Goal: Information Seeking & Learning: Learn about a topic

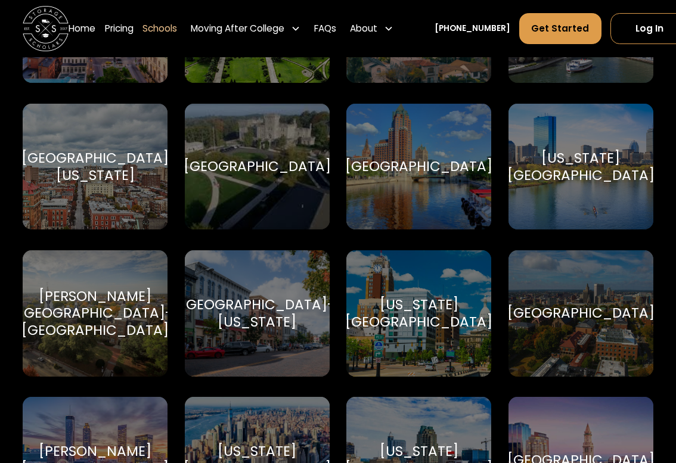
scroll to position [2854, 0]
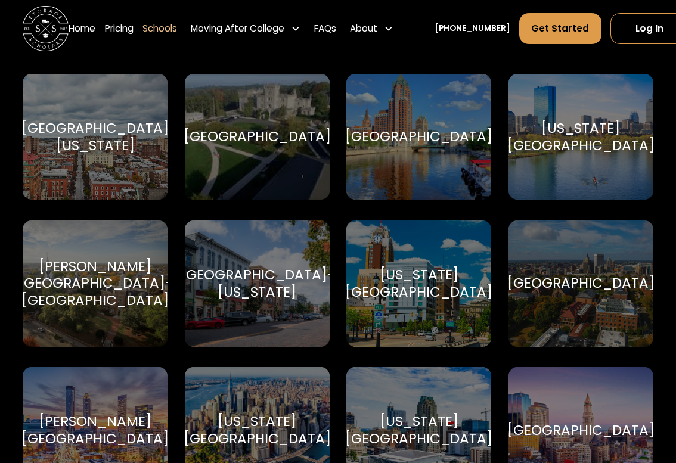
click at [116, 40] on link "Pricing" at bounding box center [119, 29] width 29 height 32
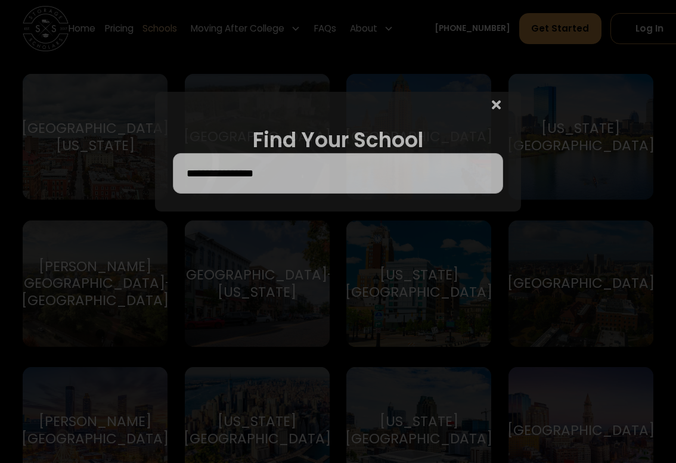
scroll to position [2855, 0]
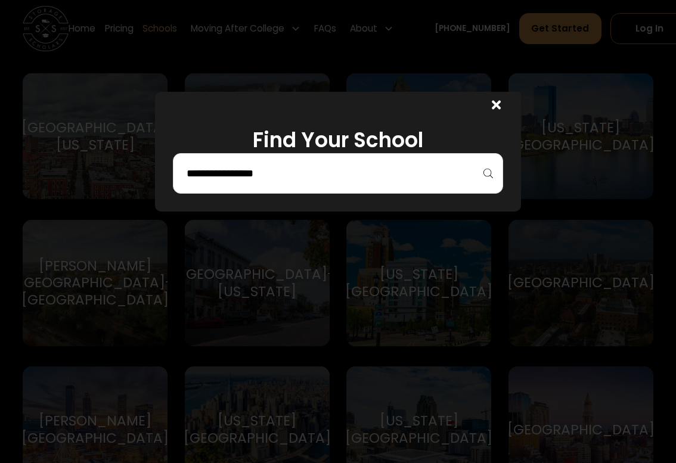
click at [492, 115] on div at bounding box center [496, 106] width 9 height 17
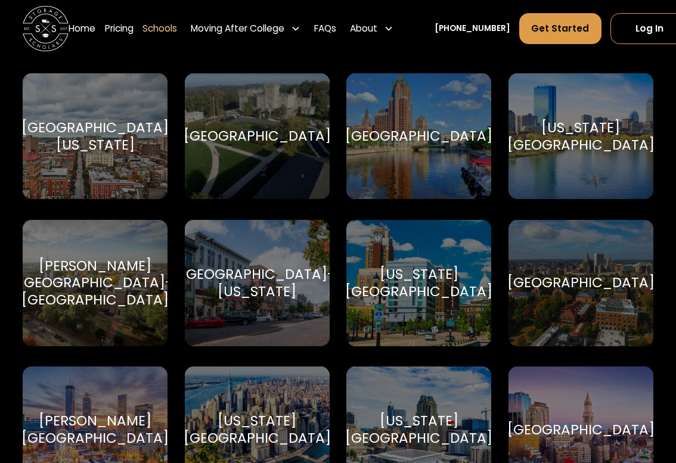
click at [561, 138] on div "[US_STATE][GEOGRAPHIC_DATA]" at bounding box center [581, 136] width 147 height 35
click at [552, 120] on div "[US_STATE][GEOGRAPHIC_DATA]" at bounding box center [581, 136] width 147 height 35
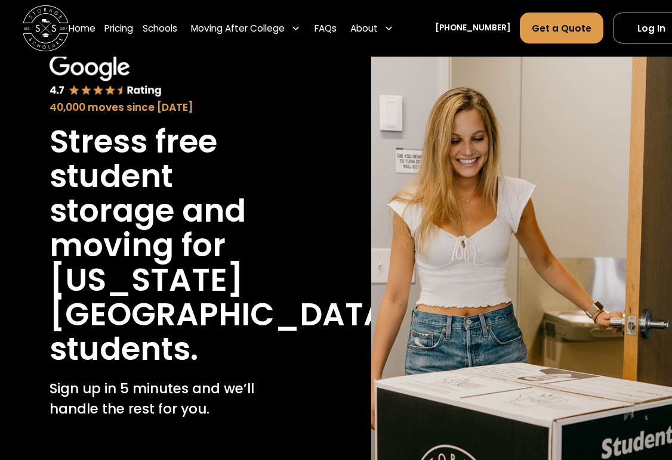
scroll to position [66, 0]
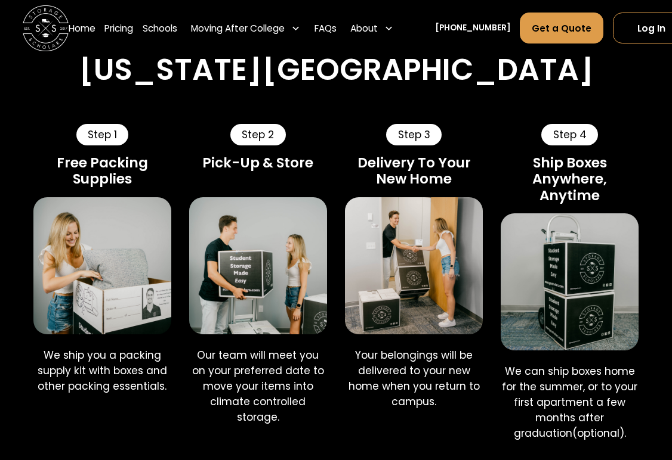
click at [1, 61] on div "How Storage Scholars Works at Massachusetts Institute of Technology" at bounding box center [336, 49] width 672 height 77
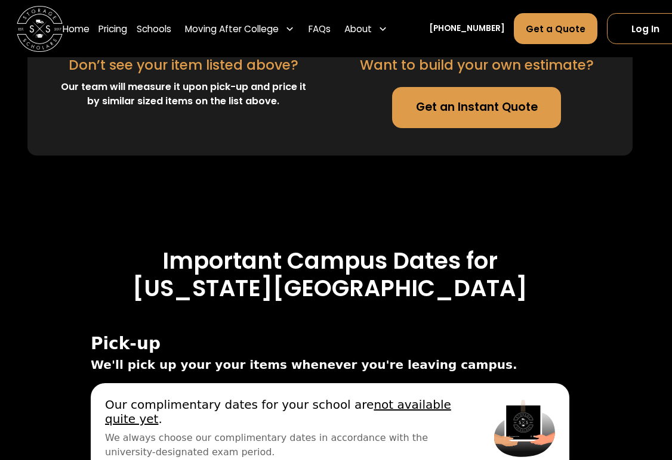
scroll to position [3714, 7]
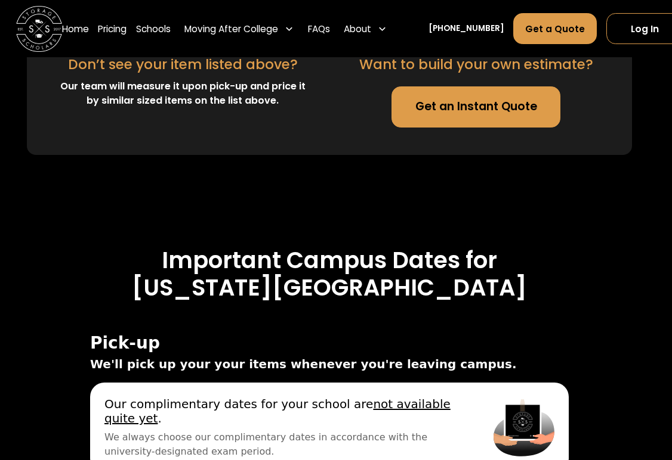
click at [148, 30] on link "Schools" at bounding box center [153, 29] width 35 height 32
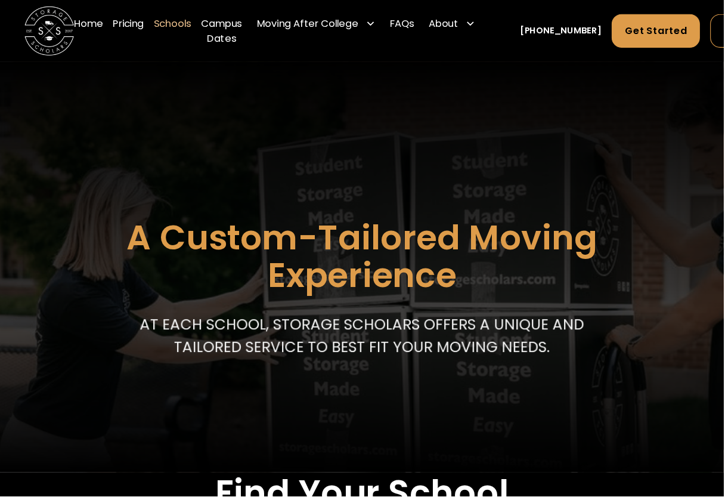
scroll to position [3, 0]
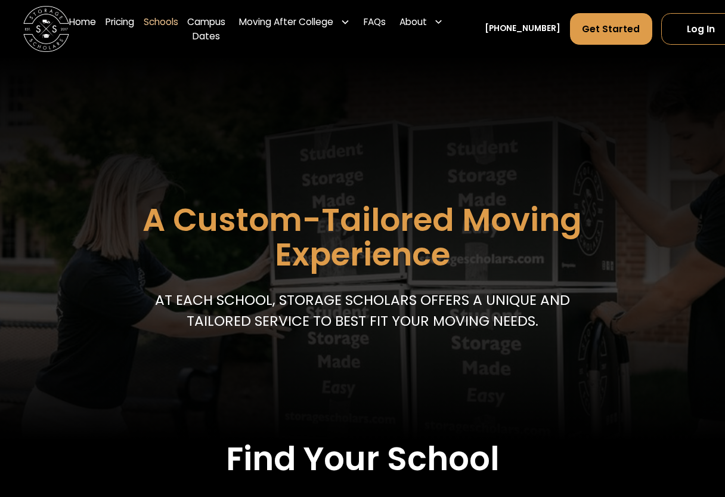
click at [427, 28] on div "About" at bounding box center [413, 22] width 27 height 14
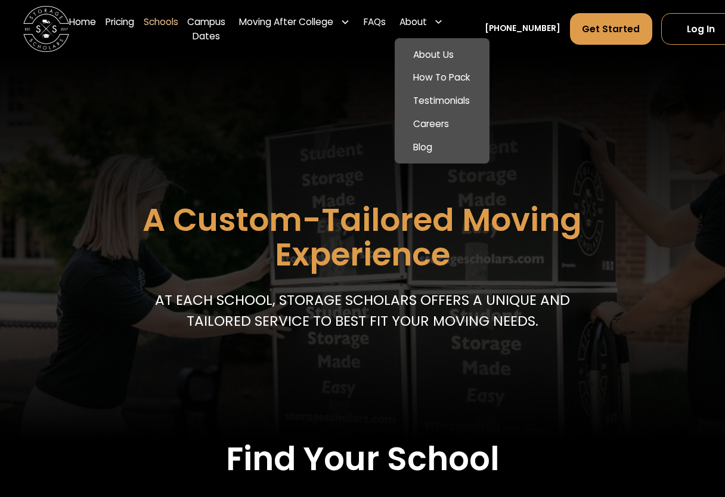
click at [422, 54] on link "About Us" at bounding box center [442, 54] width 85 height 23
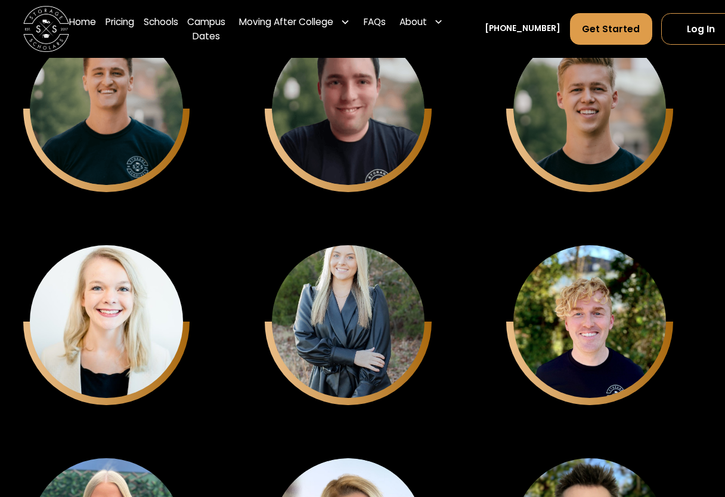
scroll to position [3067, 0]
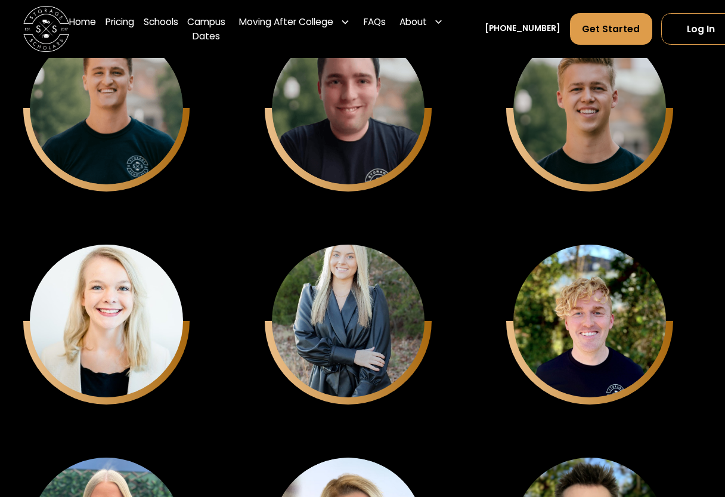
click at [386, 141] on div "Keith Chason CTO" at bounding box center [348, 138] width 119 height 32
click at [626, 122] on div "Matthew Gronberg" at bounding box center [590, 130] width 122 height 16
click at [49, 103] on div "Sam Chason Founder - CEO" at bounding box center [106, 108] width 153 height 153
click at [636, 123] on div "Matthew Gronberg" at bounding box center [590, 130] width 122 height 16
click at [369, 127] on div "Keith Chason" at bounding box center [348, 130] width 122 height 16
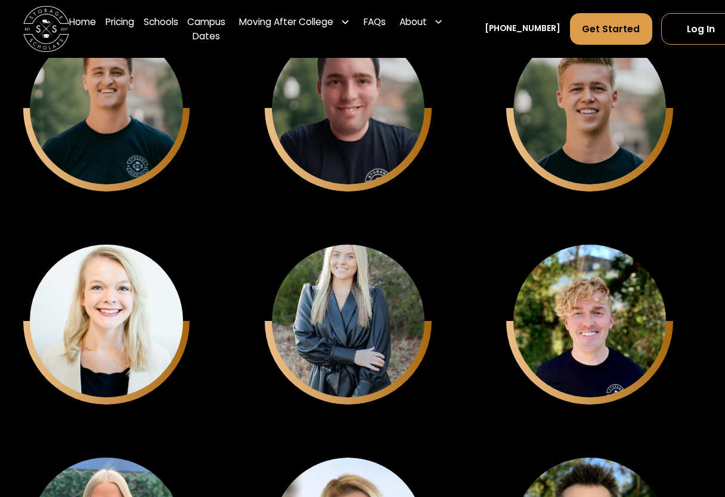
click at [69, 303] on div "Jenna Zayicek Campus Recruitment" at bounding box center [106, 321] width 153 height 153
click at [391, 338] on div "Evan Gregory Campus Recruitment Intern" at bounding box center [348, 345] width 119 height 44
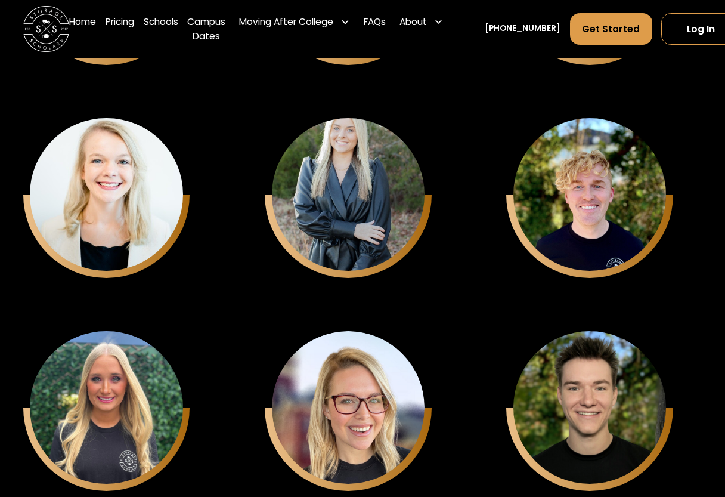
click at [634, 237] on div "Inside Sales Representative" at bounding box center [590, 228] width 119 height 24
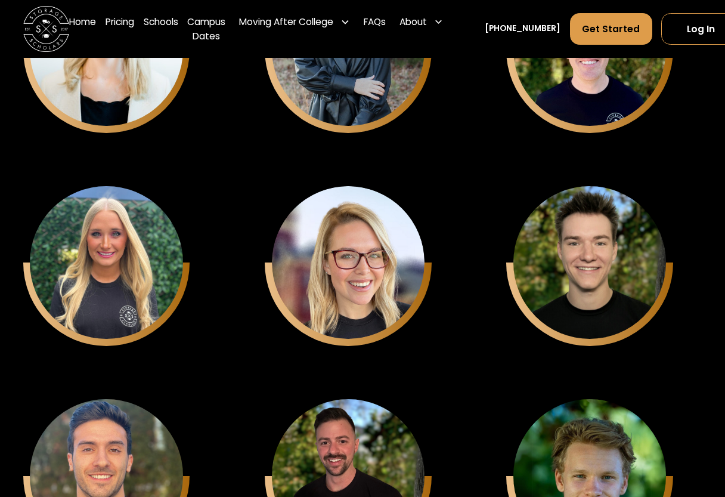
scroll to position [3340, 0]
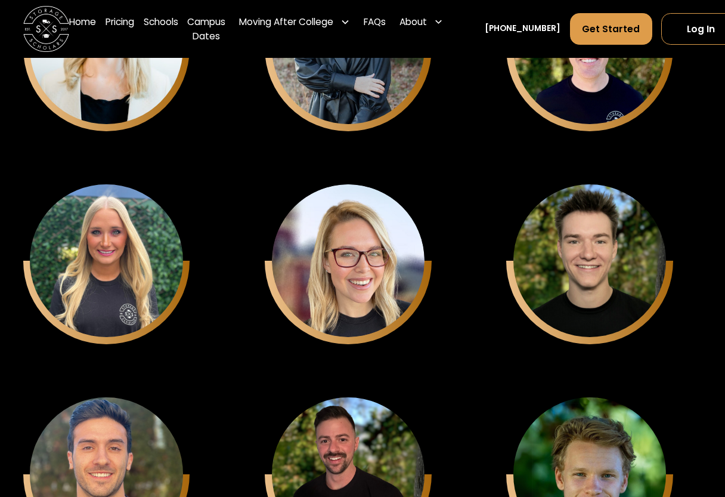
click at [53, 242] on div "Jess Yaeger Senior Campus Teams Manager" at bounding box center [106, 260] width 153 height 153
click at [400, 286] on div "Chelsea Goodwin" at bounding box center [348, 283] width 122 height 16
click at [611, 250] on div "Charles Smith Campus Teams Manager" at bounding box center [589, 260] width 153 height 153
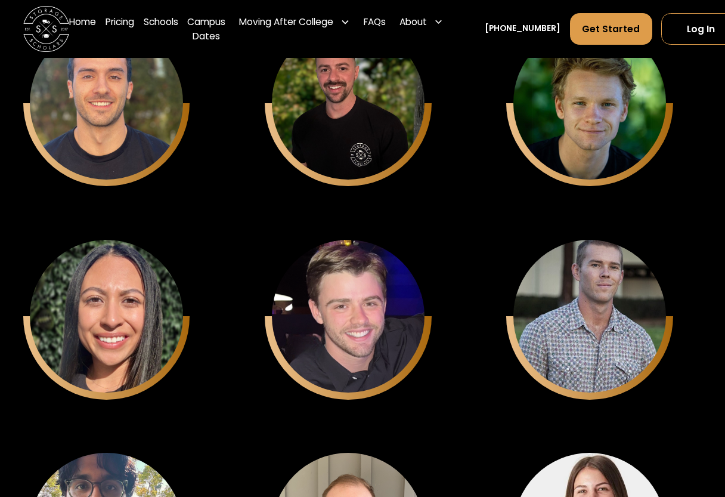
click at [47, 110] on div "Nicholas Cousillas Campus Teams Manager" at bounding box center [106, 102] width 153 height 153
click at [57, 287] on div "Alexia Coupar Campus Teams Manager" at bounding box center [106, 316] width 153 height 153
click at [386, 109] on div "Nicolas Talbott Campus Teams Manager" at bounding box center [348, 102] width 153 height 153
click at [397, 322] on div "Jack Kander Campus Team Manager" at bounding box center [348, 316] width 153 height 153
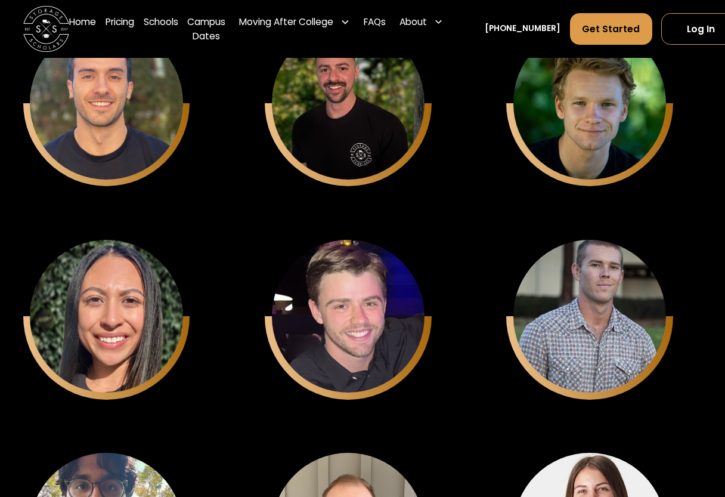
click at [603, 134] on div "Inside Sales Representative" at bounding box center [590, 137] width 119 height 24
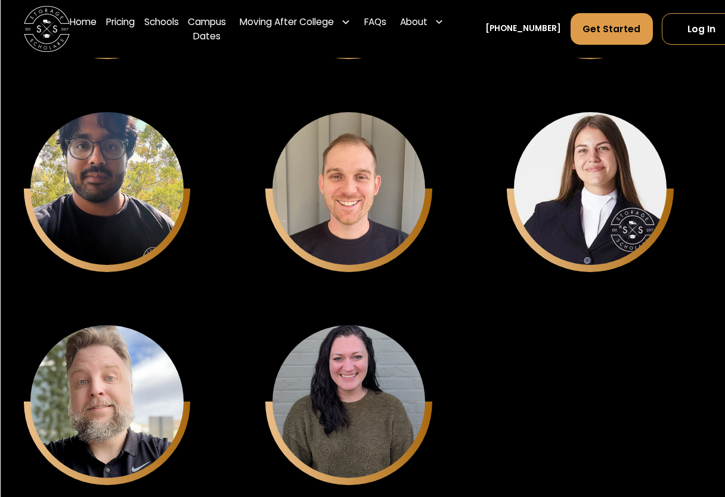
scroll to position [4051, 0]
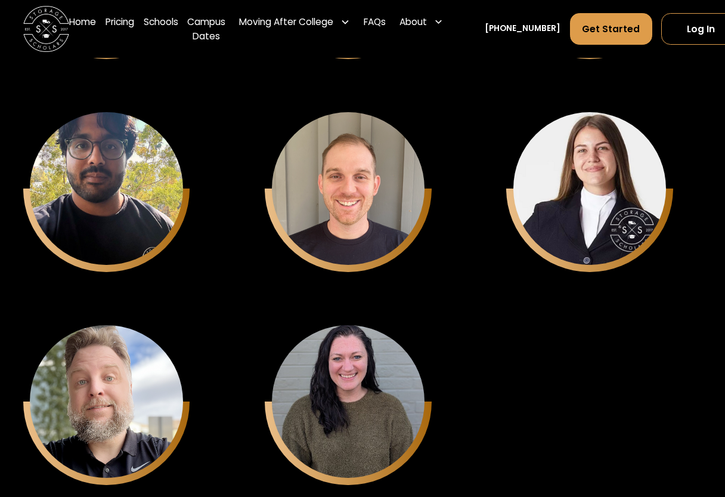
click at [339, 195] on div "Matt Sullivan Campus Team Manager" at bounding box center [348, 188] width 153 height 153
click at [404, 384] on div "Jade Deaver Campus Teams Manager" at bounding box center [348, 401] width 153 height 153
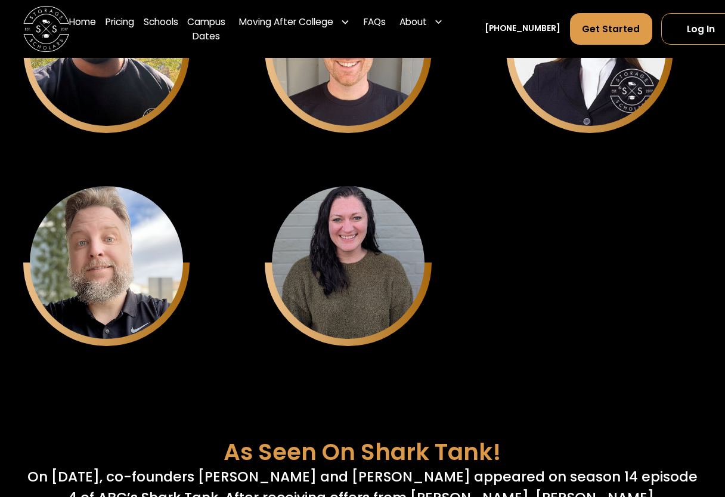
scroll to position [4191, 0]
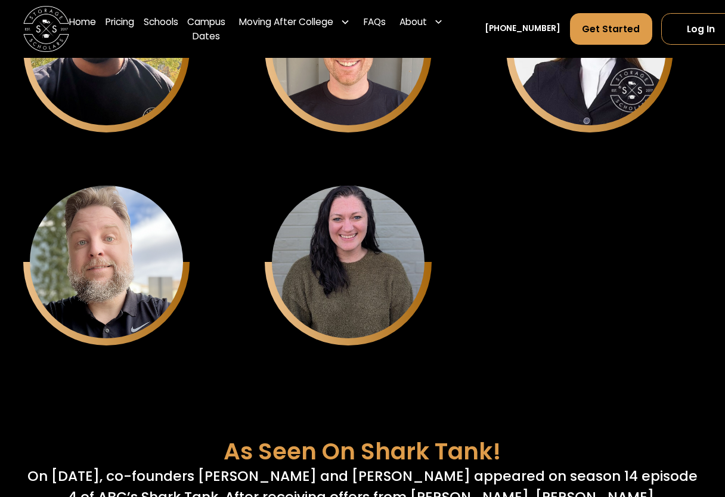
click at [123, 240] on div "Robert Nielsen Head of Customer Experience" at bounding box center [106, 261] width 153 height 153
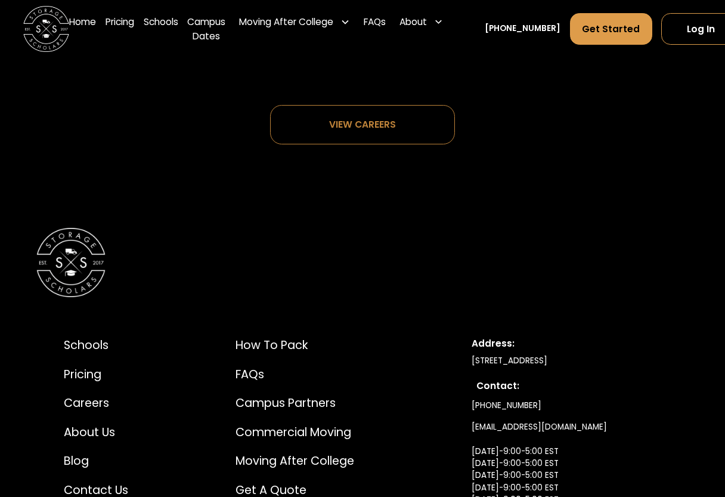
scroll to position [5928, 0]
click at [318, 106] on div "View careers" at bounding box center [362, 125] width 109 height 38
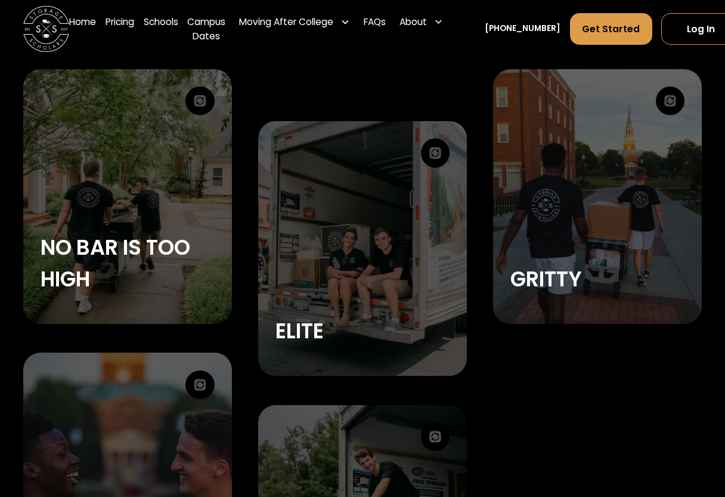
scroll to position [1963, 0]
